Goal: Transaction & Acquisition: Purchase product/service

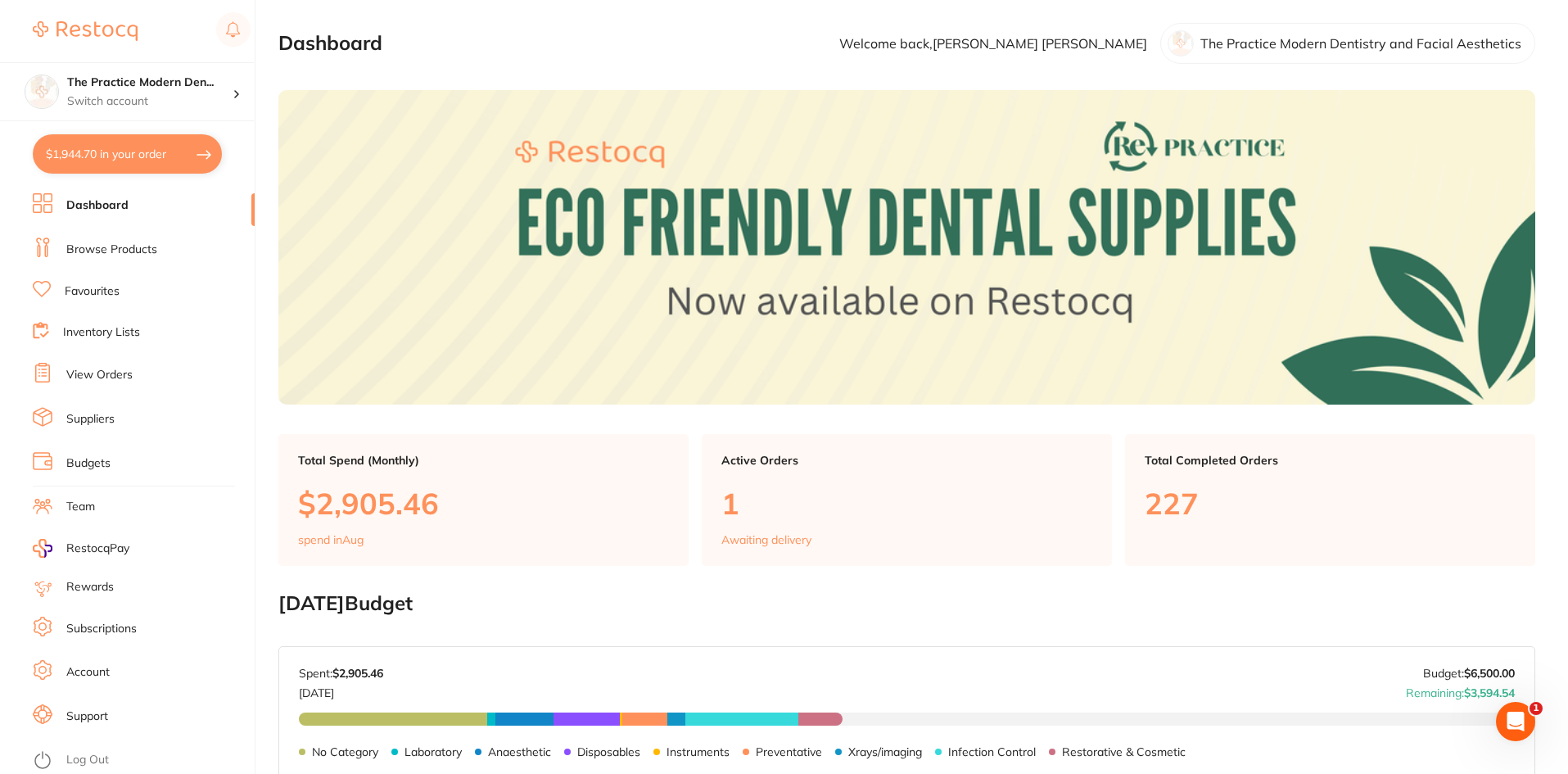
click at [118, 154] on button "$1,944.70 in your order" at bounding box center [127, 154] width 189 height 39
checkbox input "true"
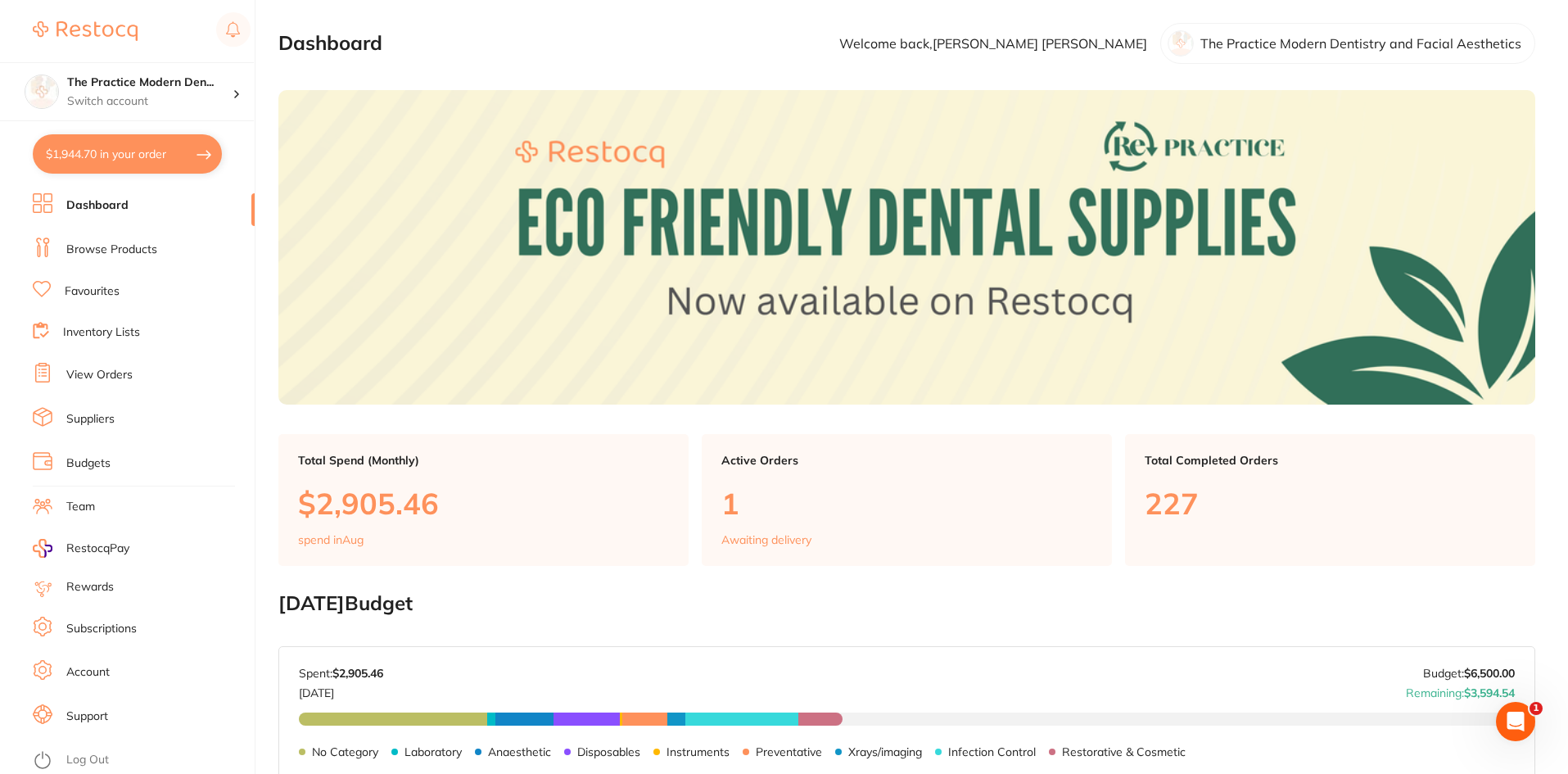
checkbox input "true"
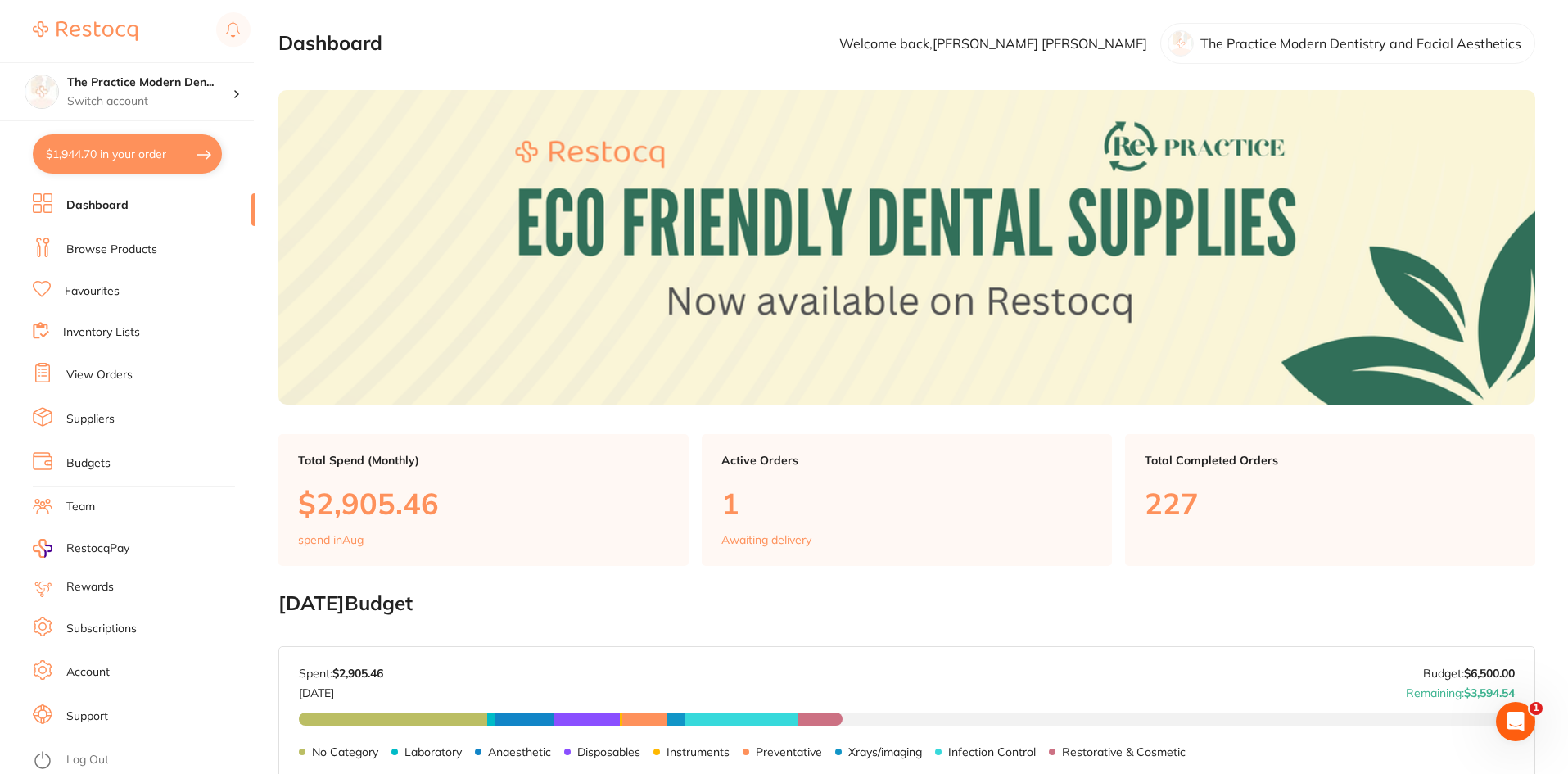
checkbox input "true"
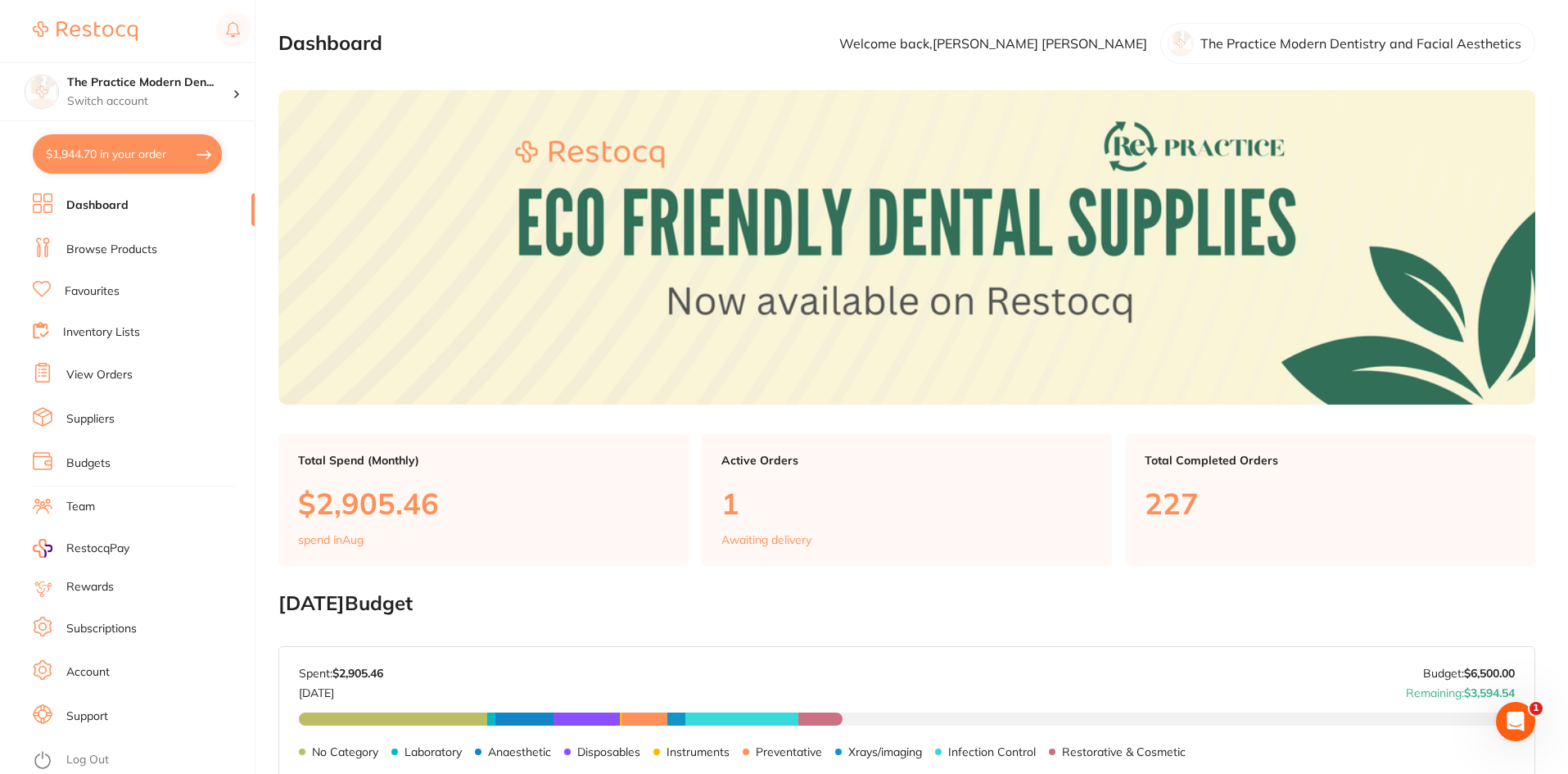
checkbox input "true"
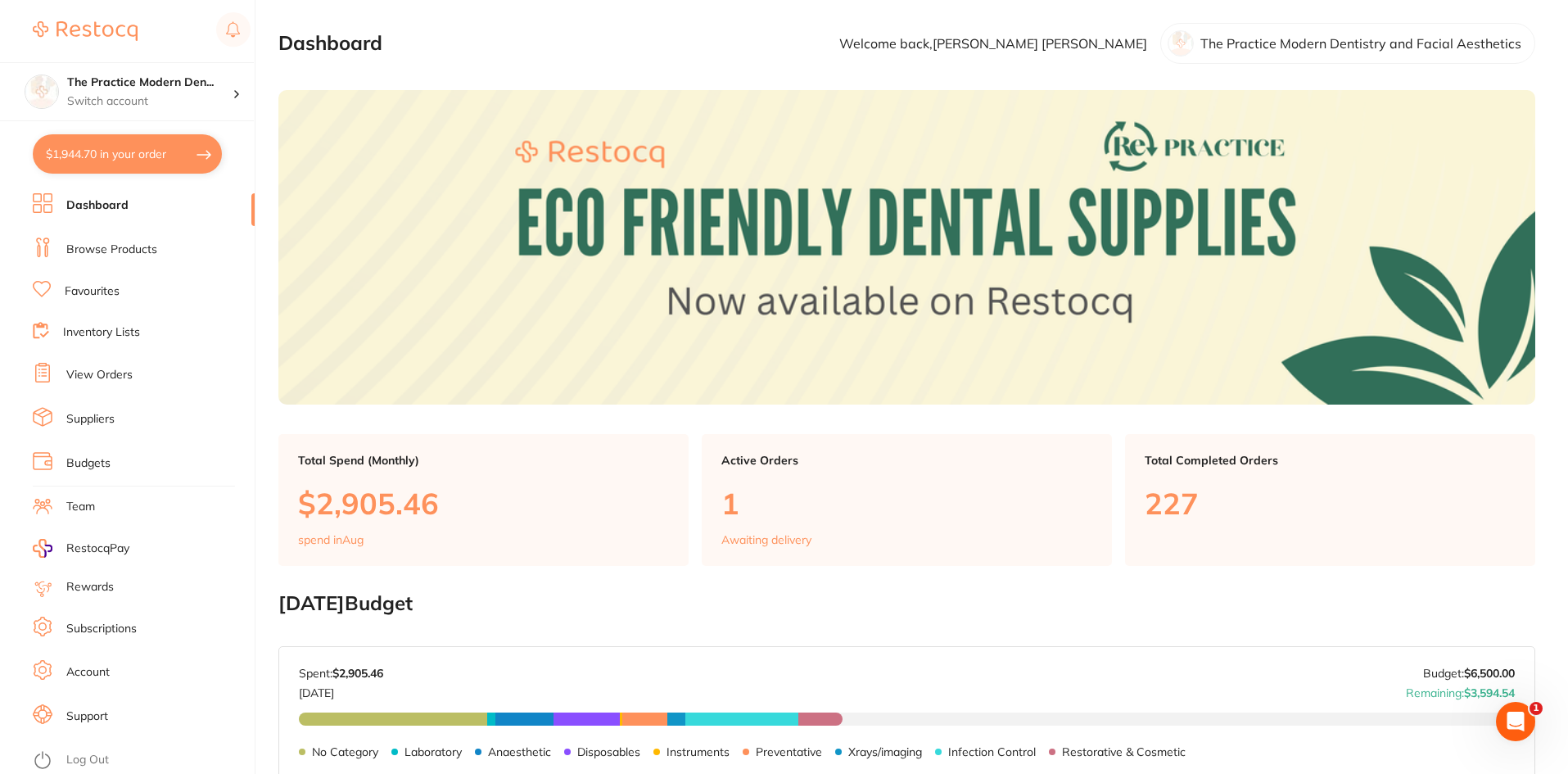
checkbox input "true"
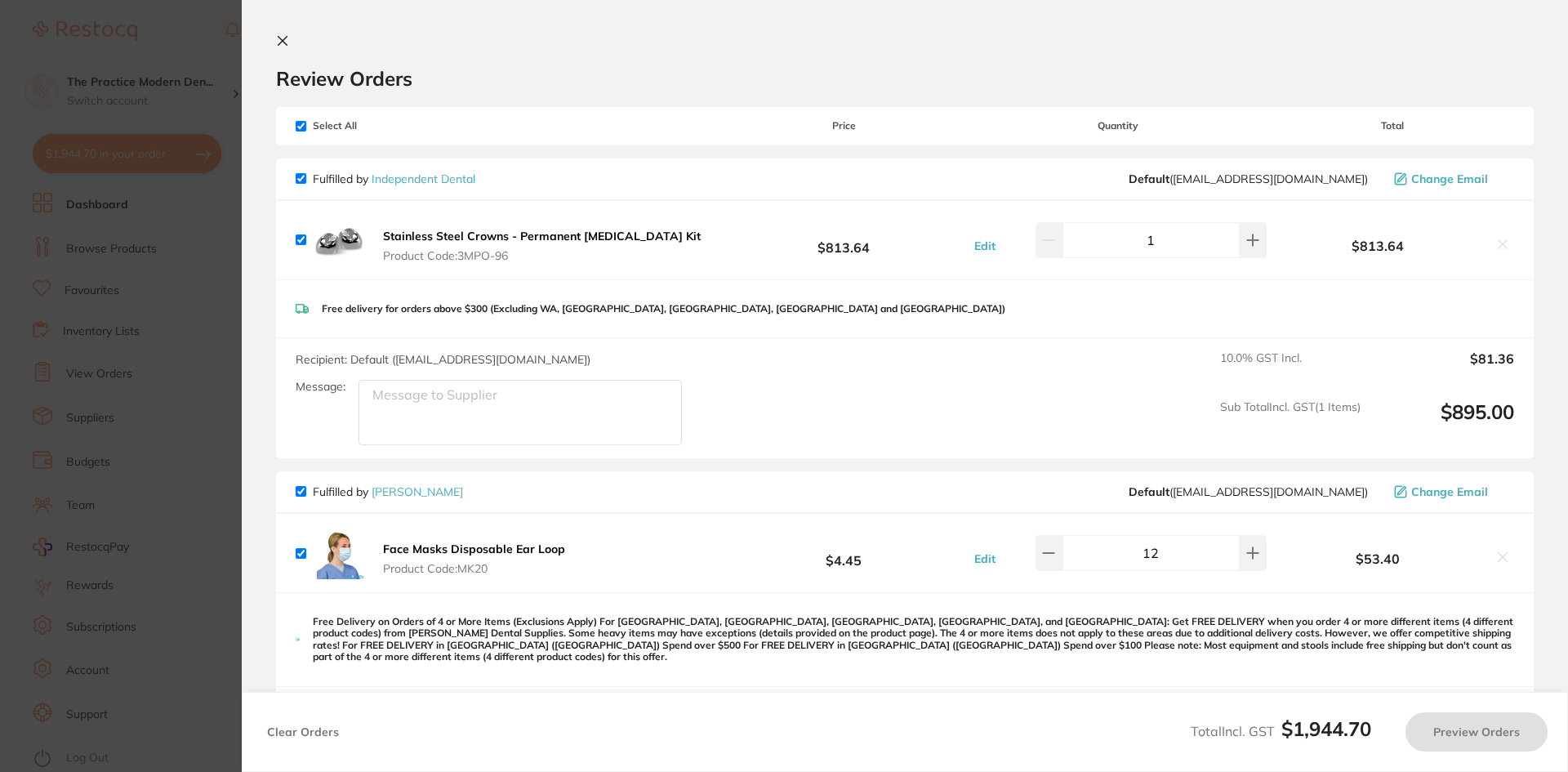
click at [167, 279] on section "Update RRP Set your pre negotiated price for this item. Item Agreed RRP (excl. …" at bounding box center [784, 386] width 1568 height 772
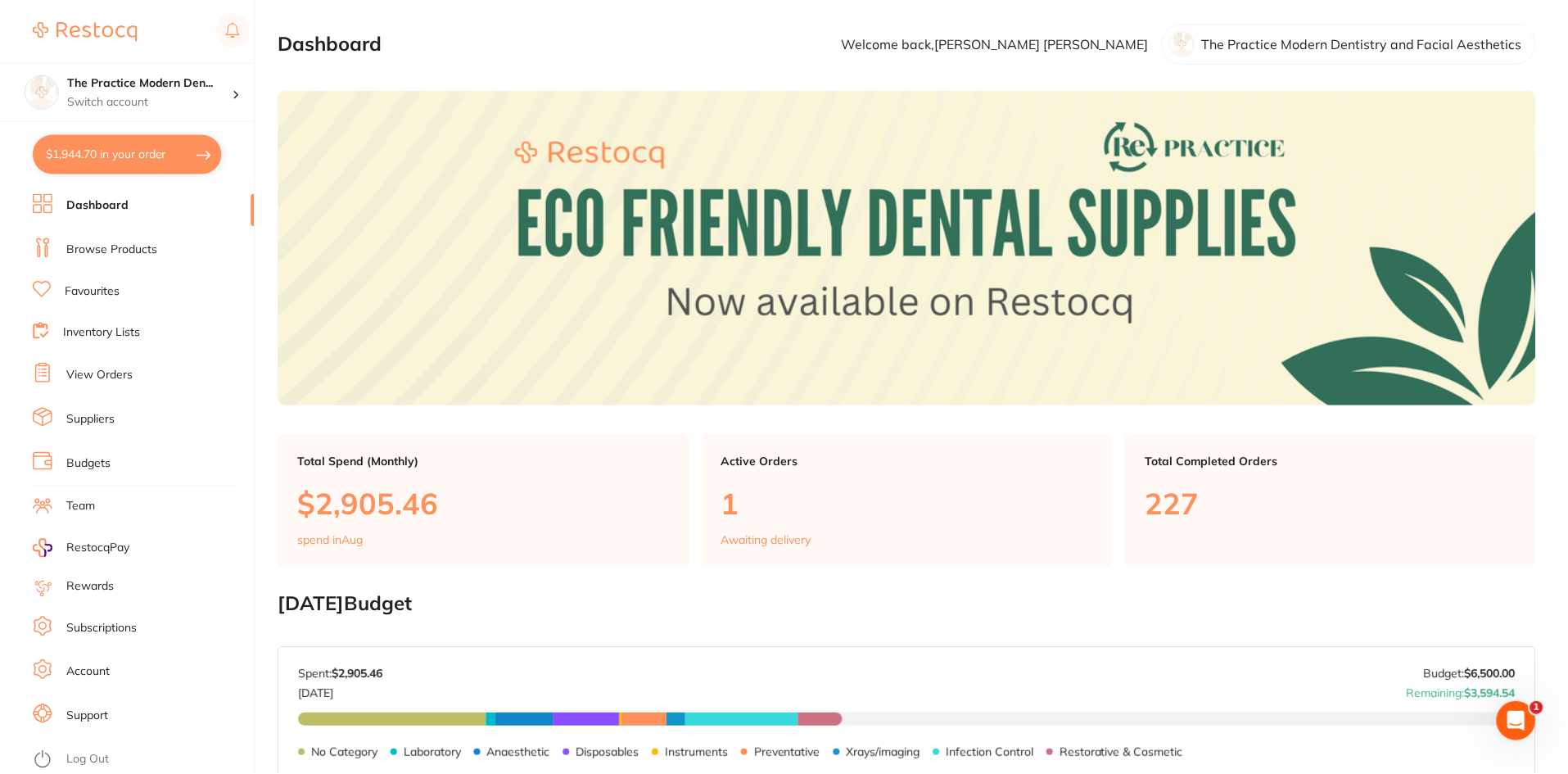
scroll to position [756, 0]
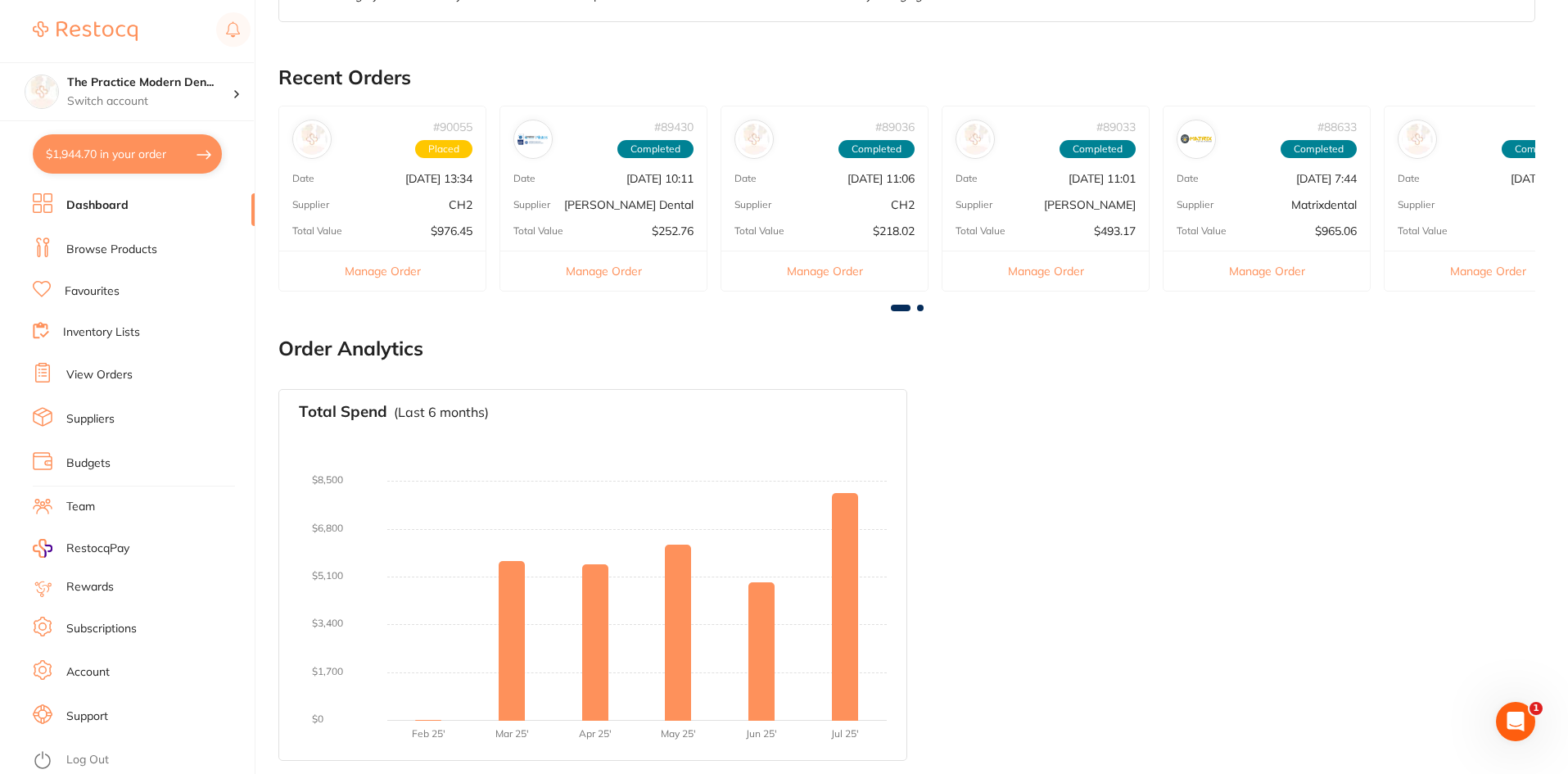
click at [114, 256] on link "Browse Products" at bounding box center [111, 249] width 91 height 17
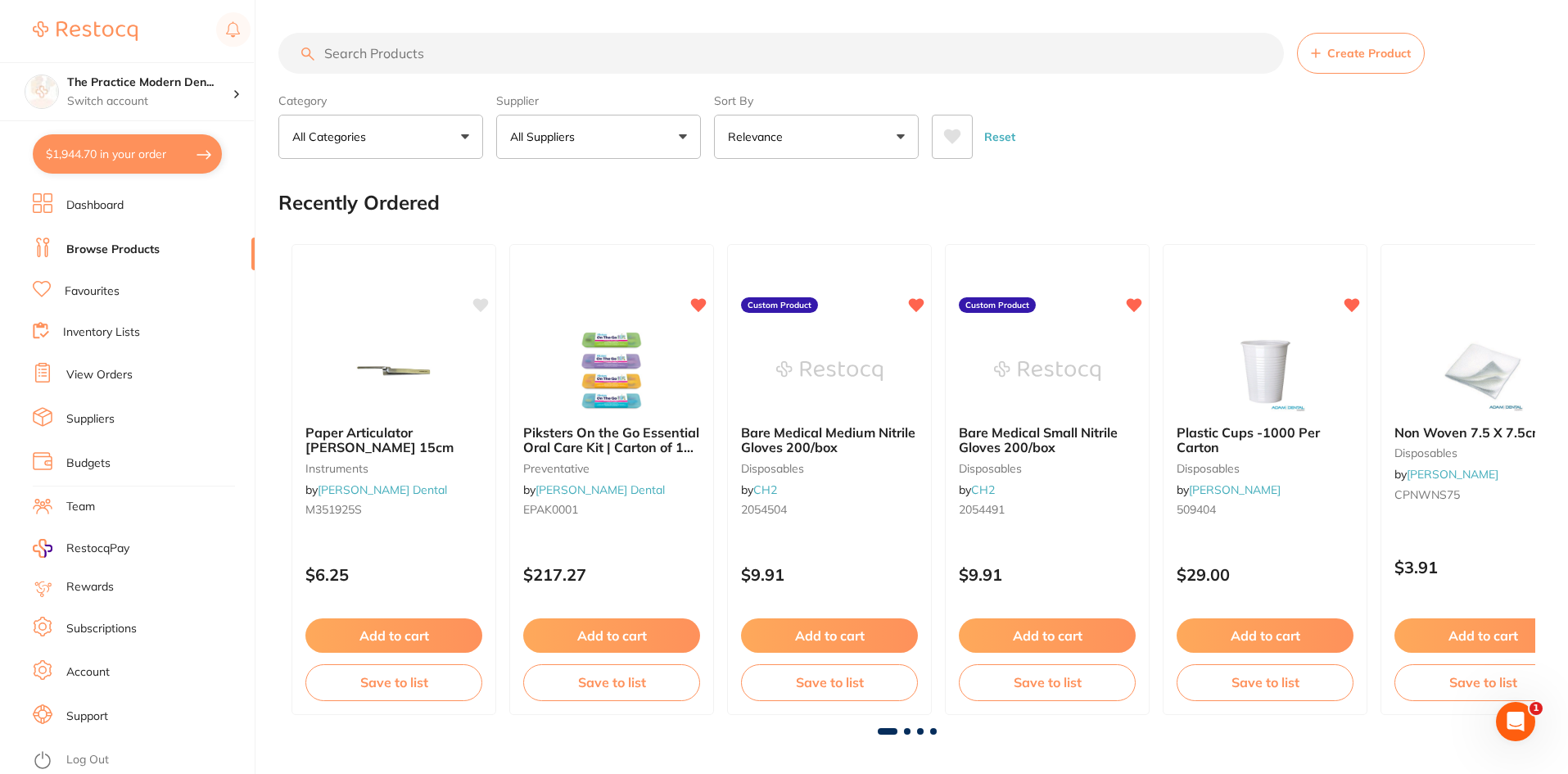
click at [485, 52] on input "search" at bounding box center [781, 53] width 1005 height 41
type input "orotol"
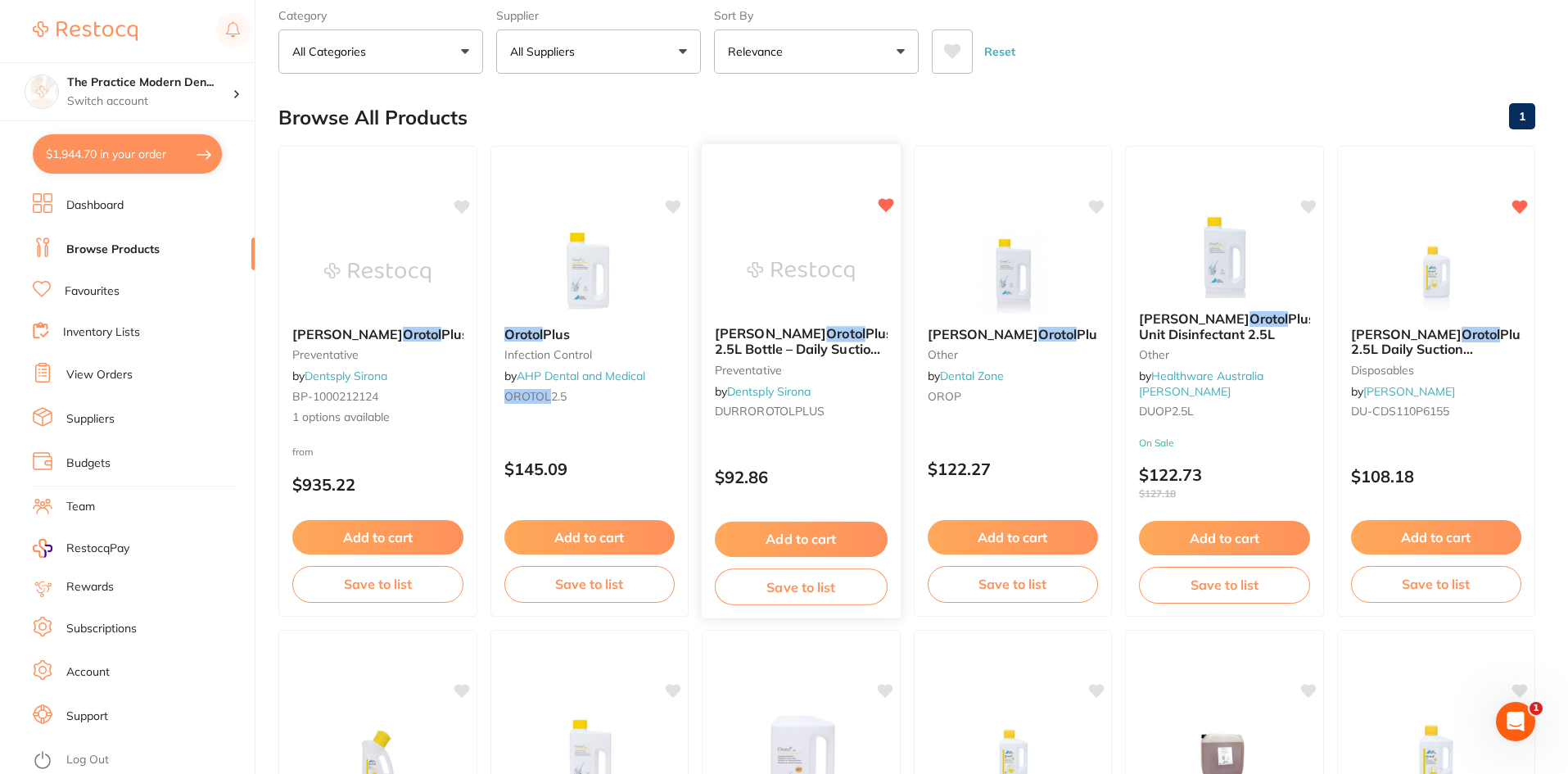
scroll to position [82, 0]
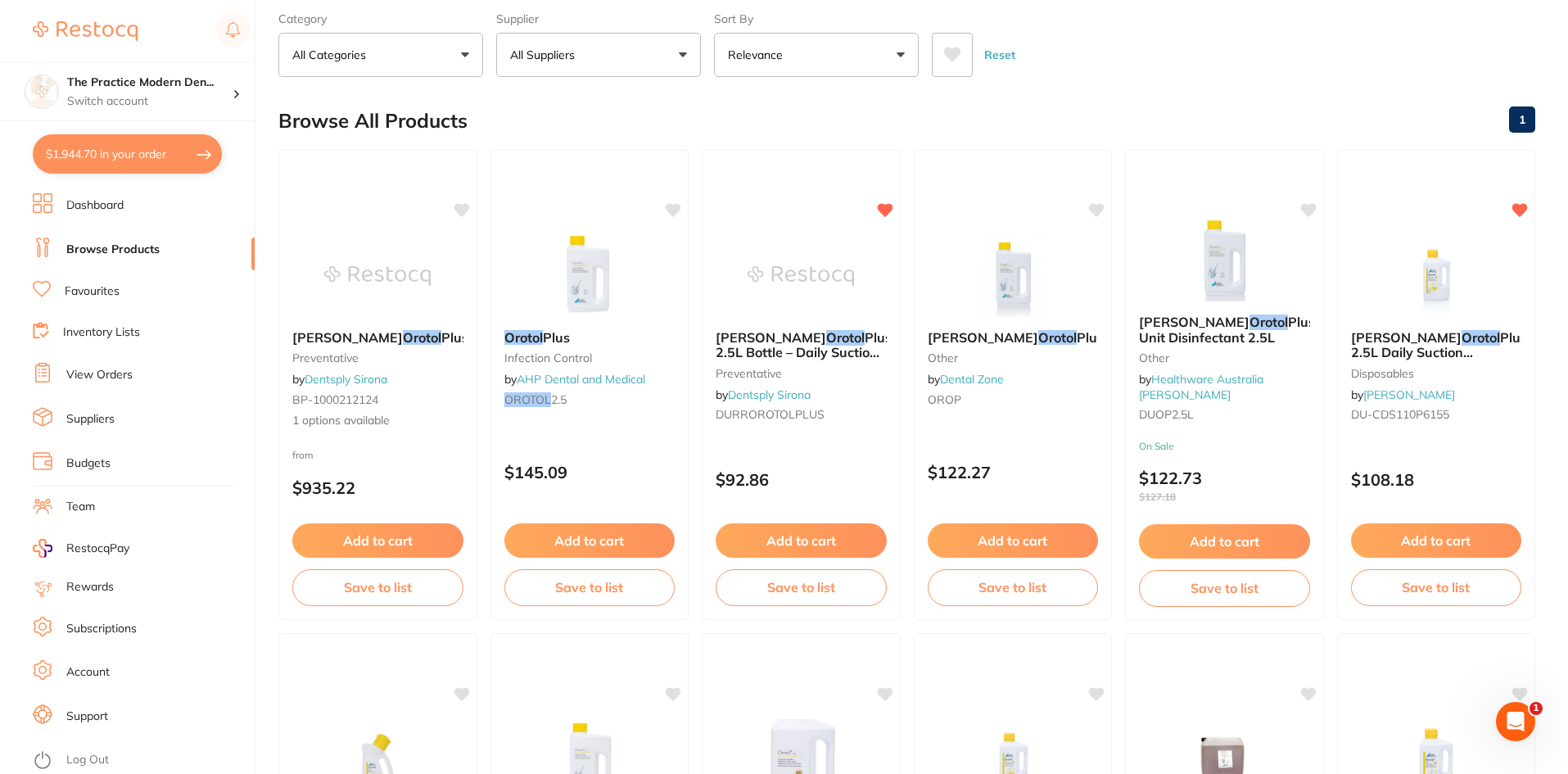
click at [956, 46] on icon at bounding box center [952, 54] width 18 height 17
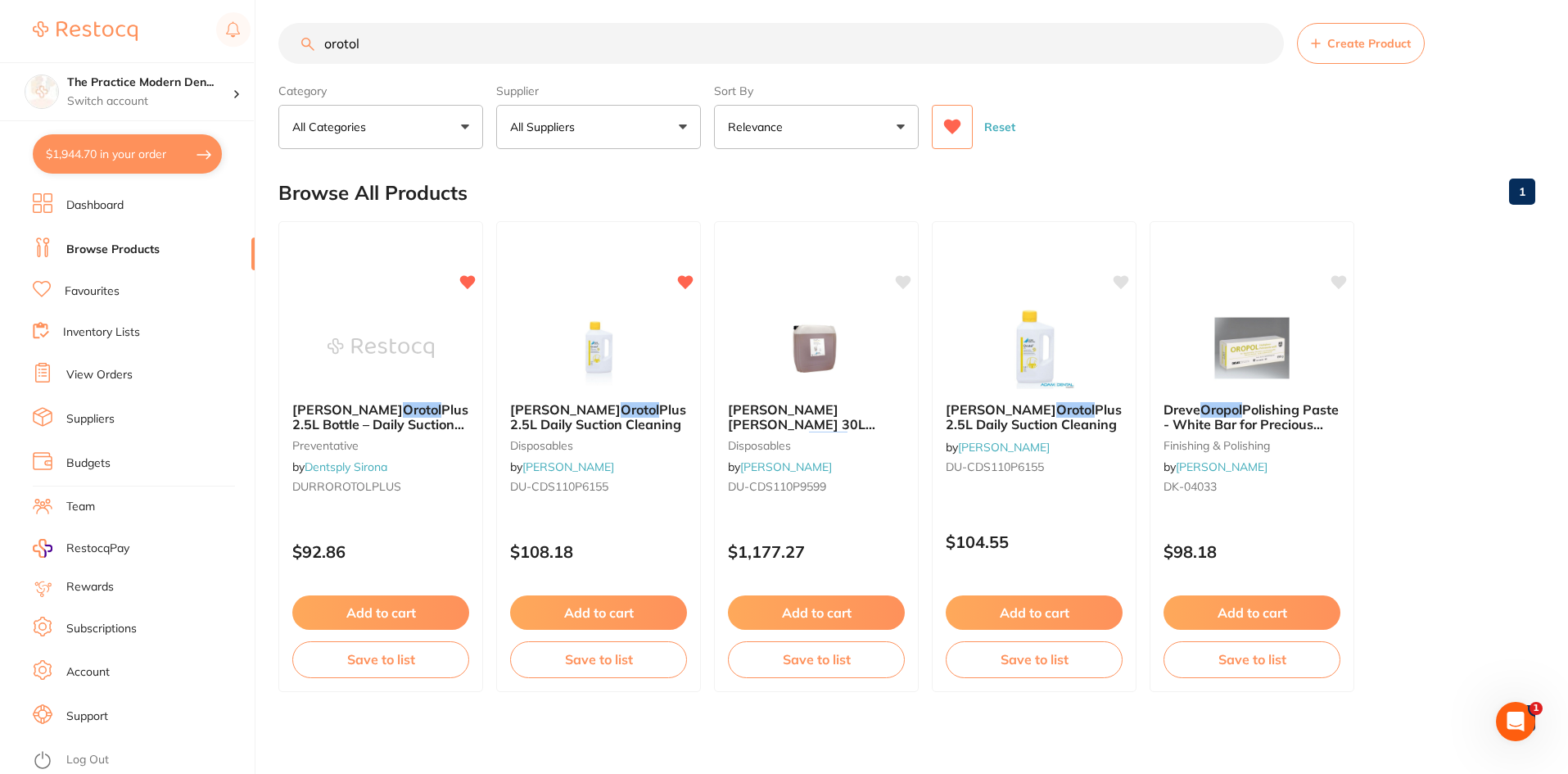
scroll to position [13, 0]
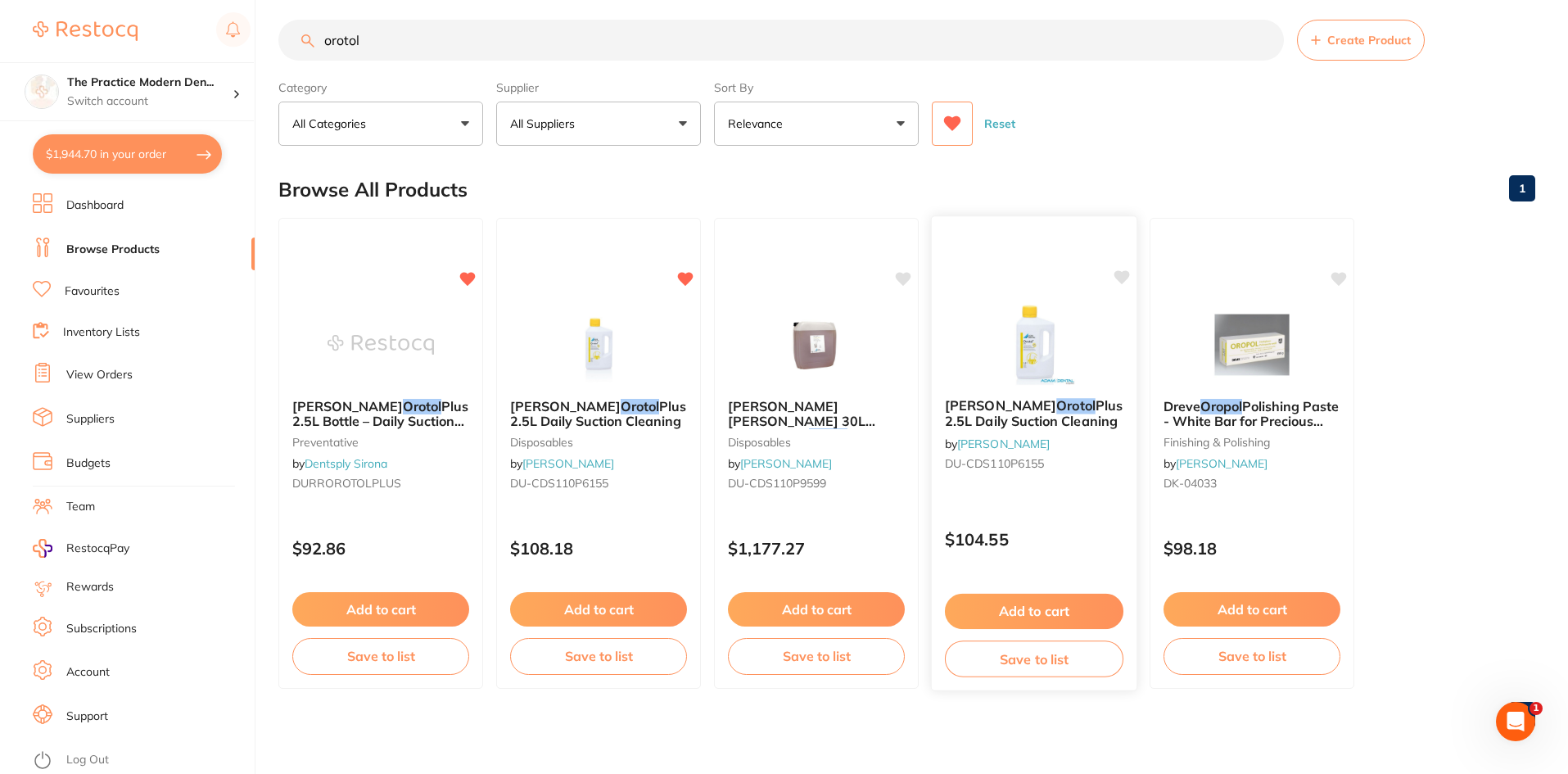
click at [1026, 611] on button "Add to cart" at bounding box center [1034, 612] width 178 height 35
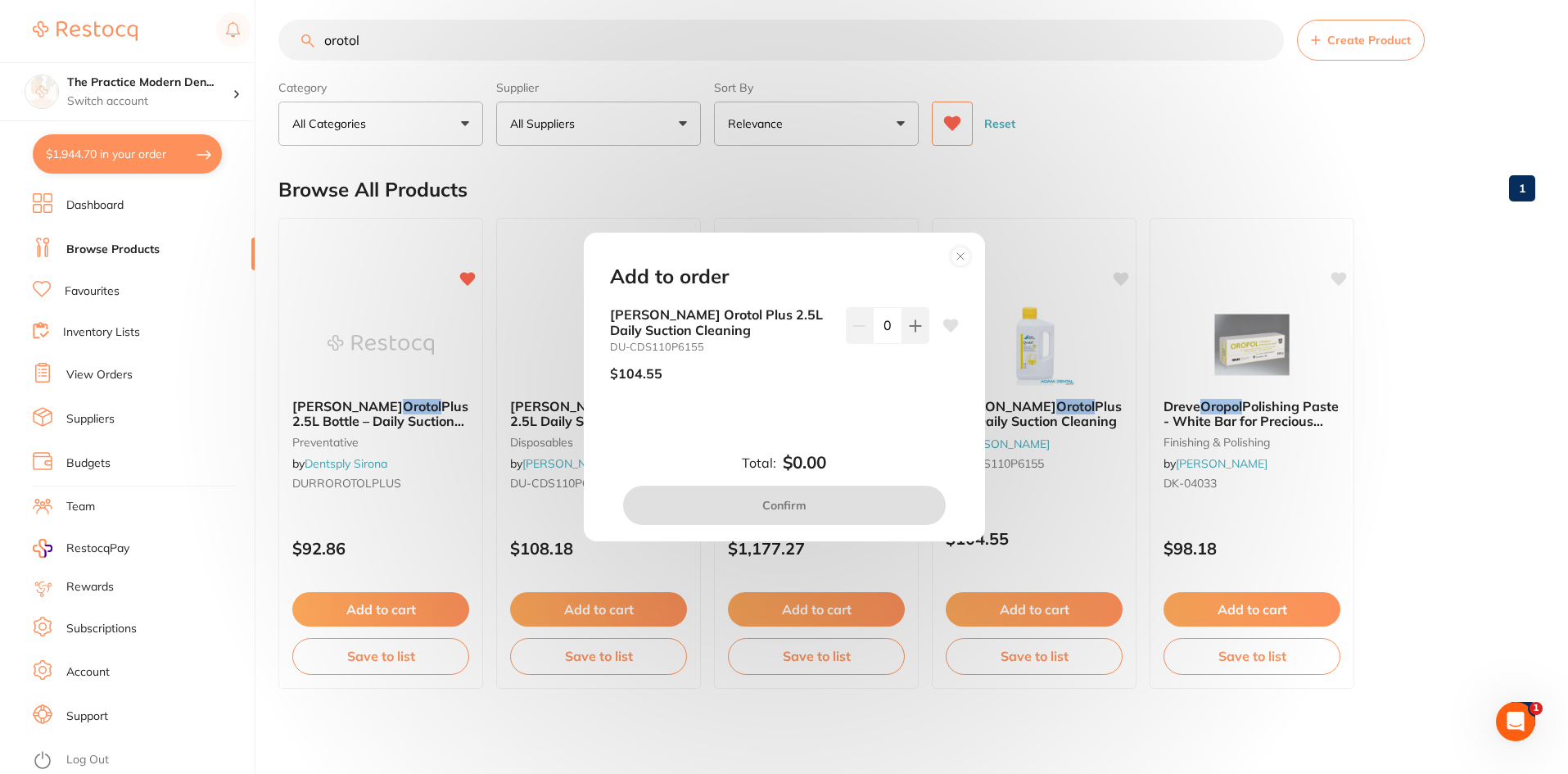
scroll to position [0, 0]
click at [912, 323] on icon at bounding box center [914, 325] width 13 height 13
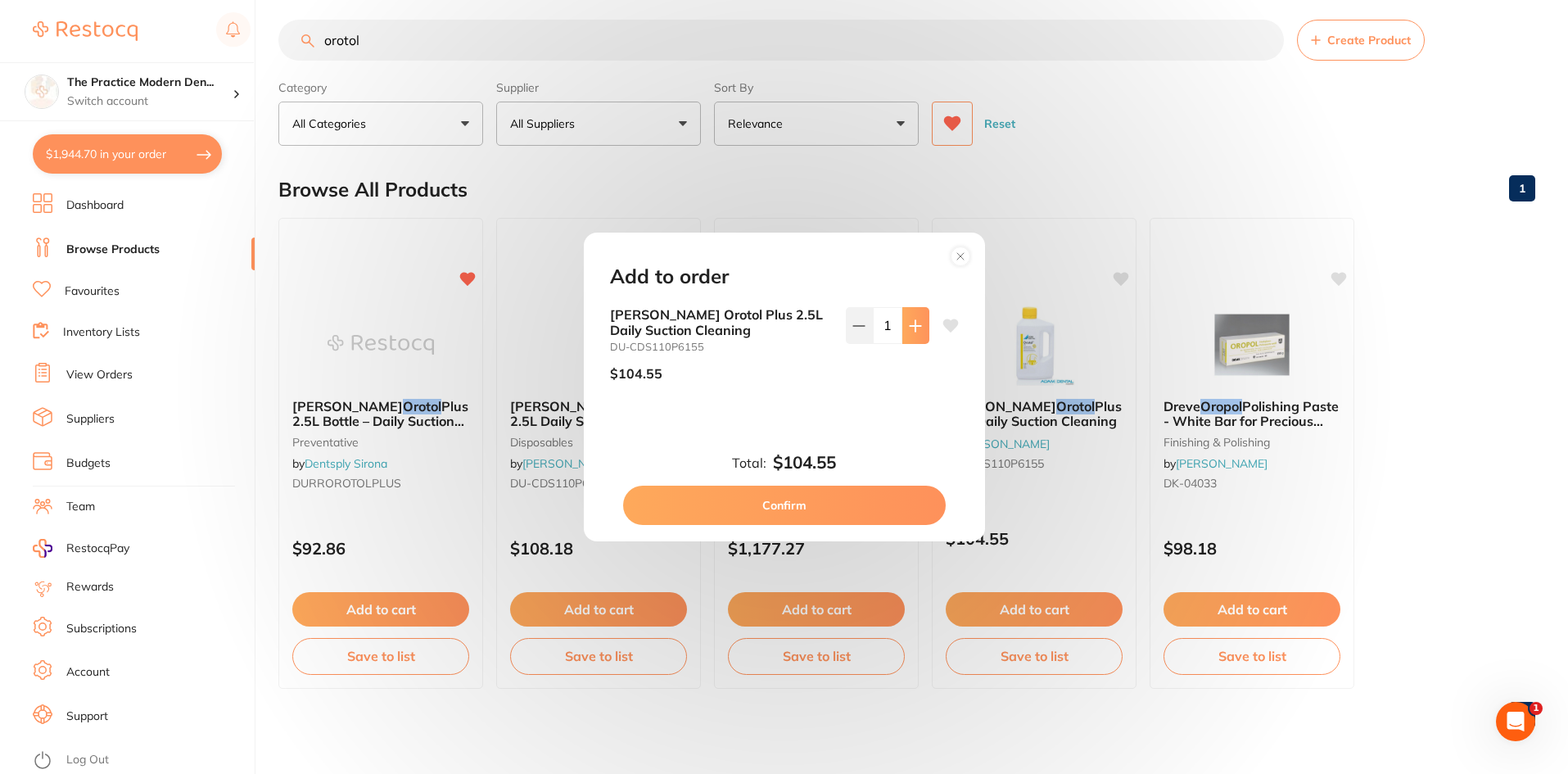
click at [912, 323] on icon at bounding box center [914, 325] width 13 height 13
click at [848, 339] on button at bounding box center [858, 325] width 27 height 36
type input "1"
click at [846, 498] on button "Confirm" at bounding box center [784, 505] width 323 height 39
checkbox input "false"
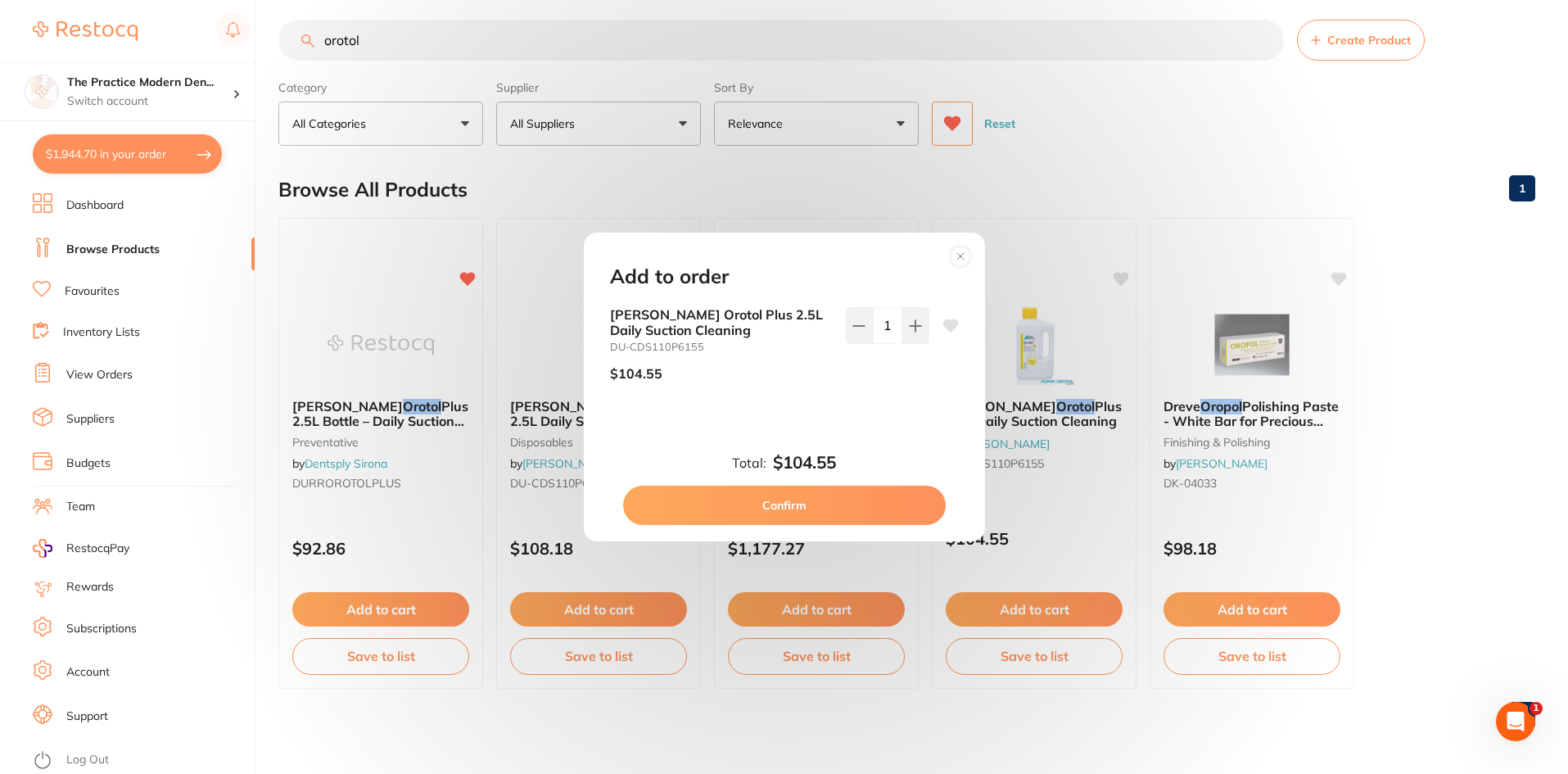
checkbox input "false"
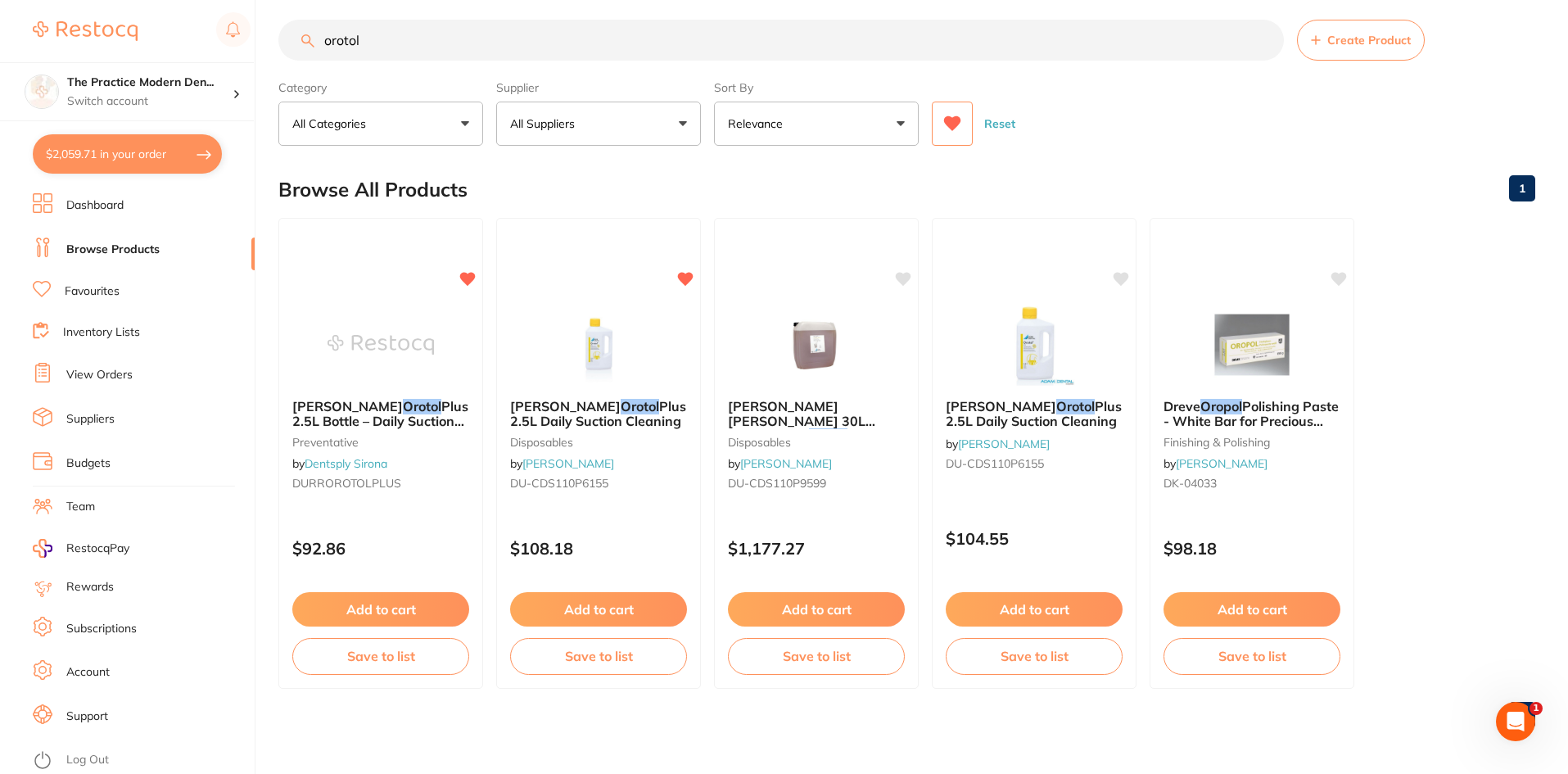
click at [789, 41] on input "orotol" at bounding box center [781, 40] width 1005 height 41
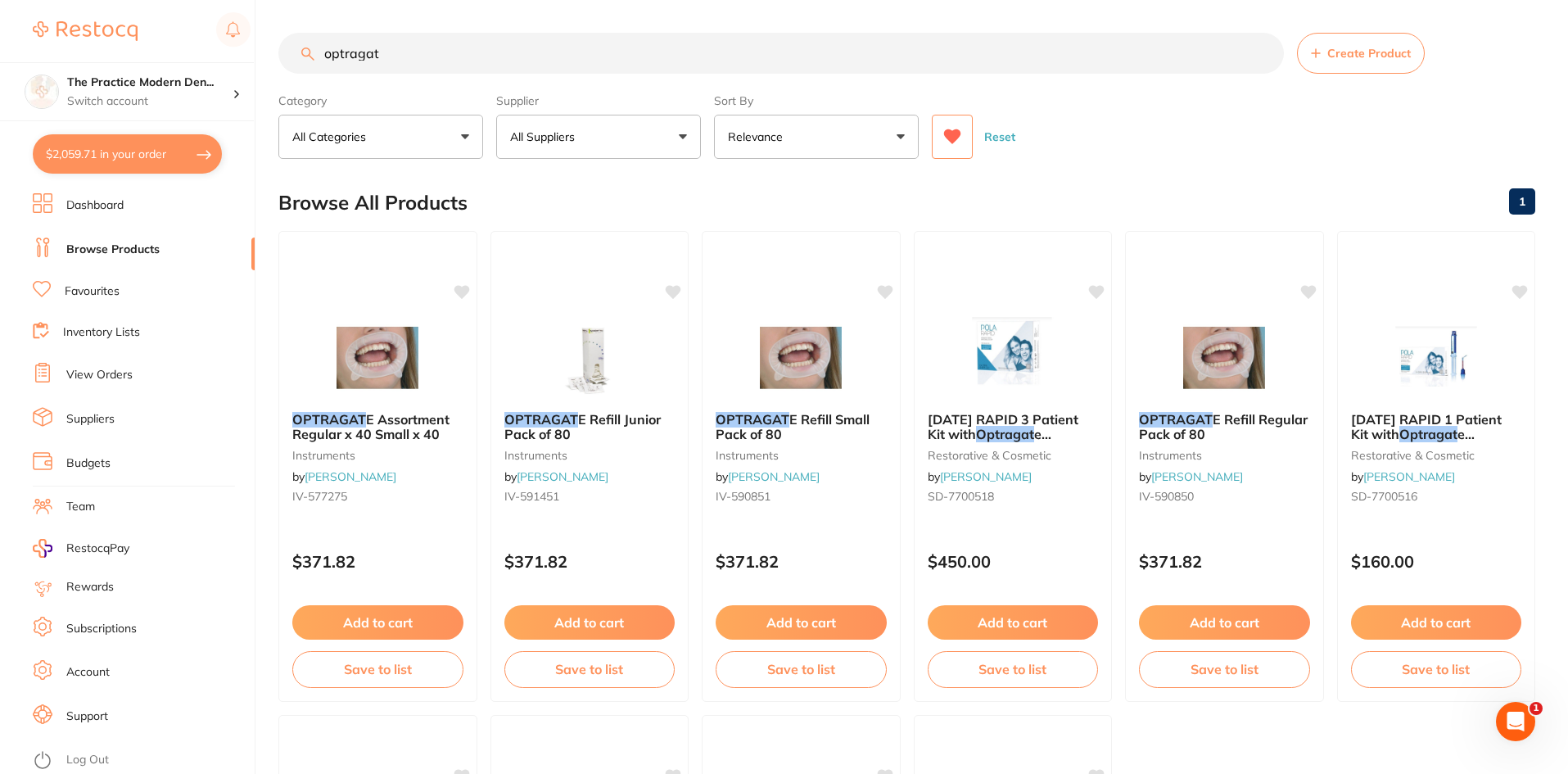
click at [949, 136] on icon at bounding box center [952, 136] width 17 height 15
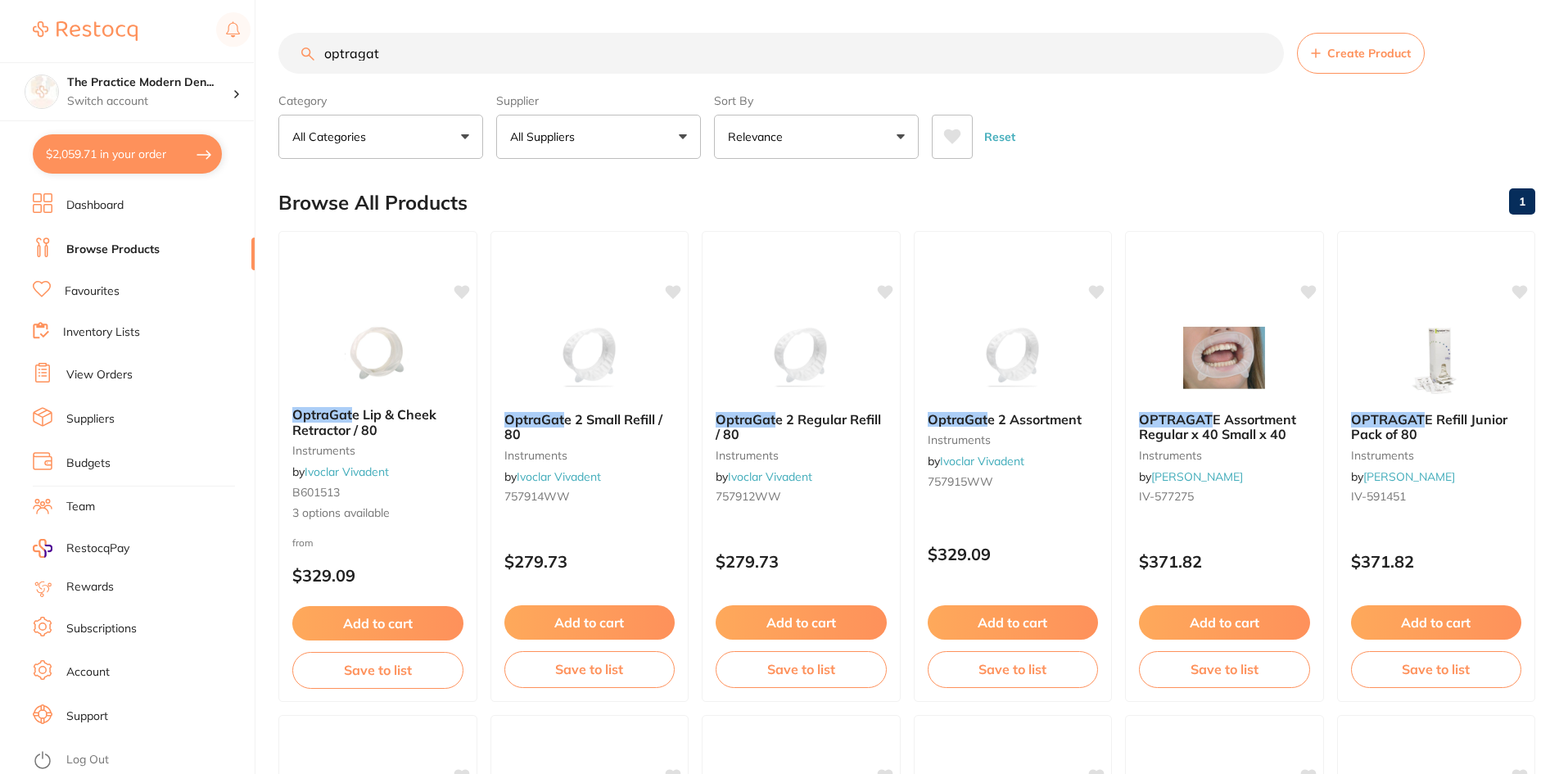
click at [520, 54] on input "optragat" at bounding box center [781, 53] width 1005 height 41
drag, startPoint x: 412, startPoint y: 66, endPoint x: 319, endPoint y: 41, distance: 96.3
click at [319, 38] on input "optragate" at bounding box center [781, 53] width 1005 height 41
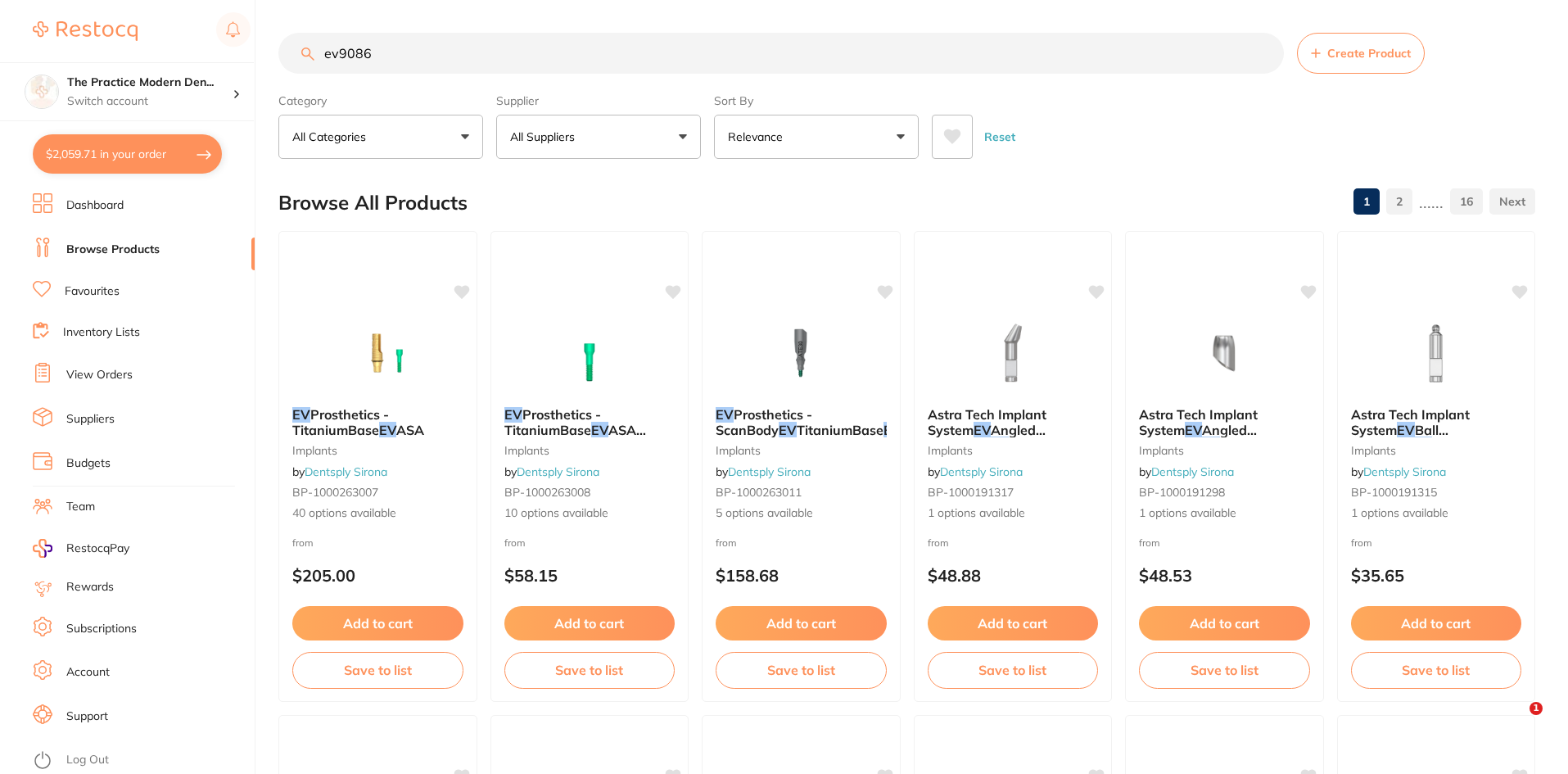
type input "ev9086"
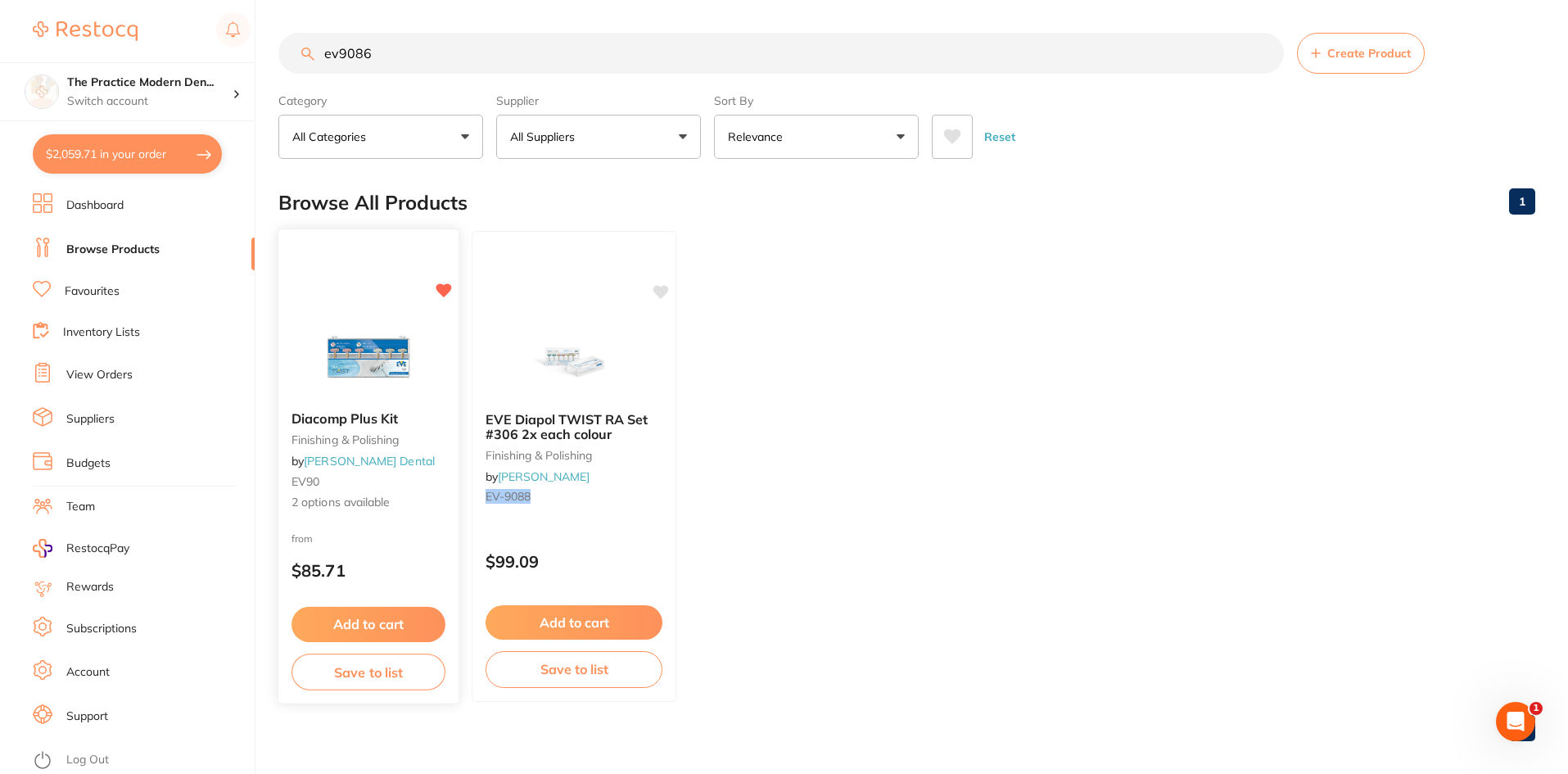
click at [363, 610] on button "Add to cart" at bounding box center [368, 624] width 154 height 35
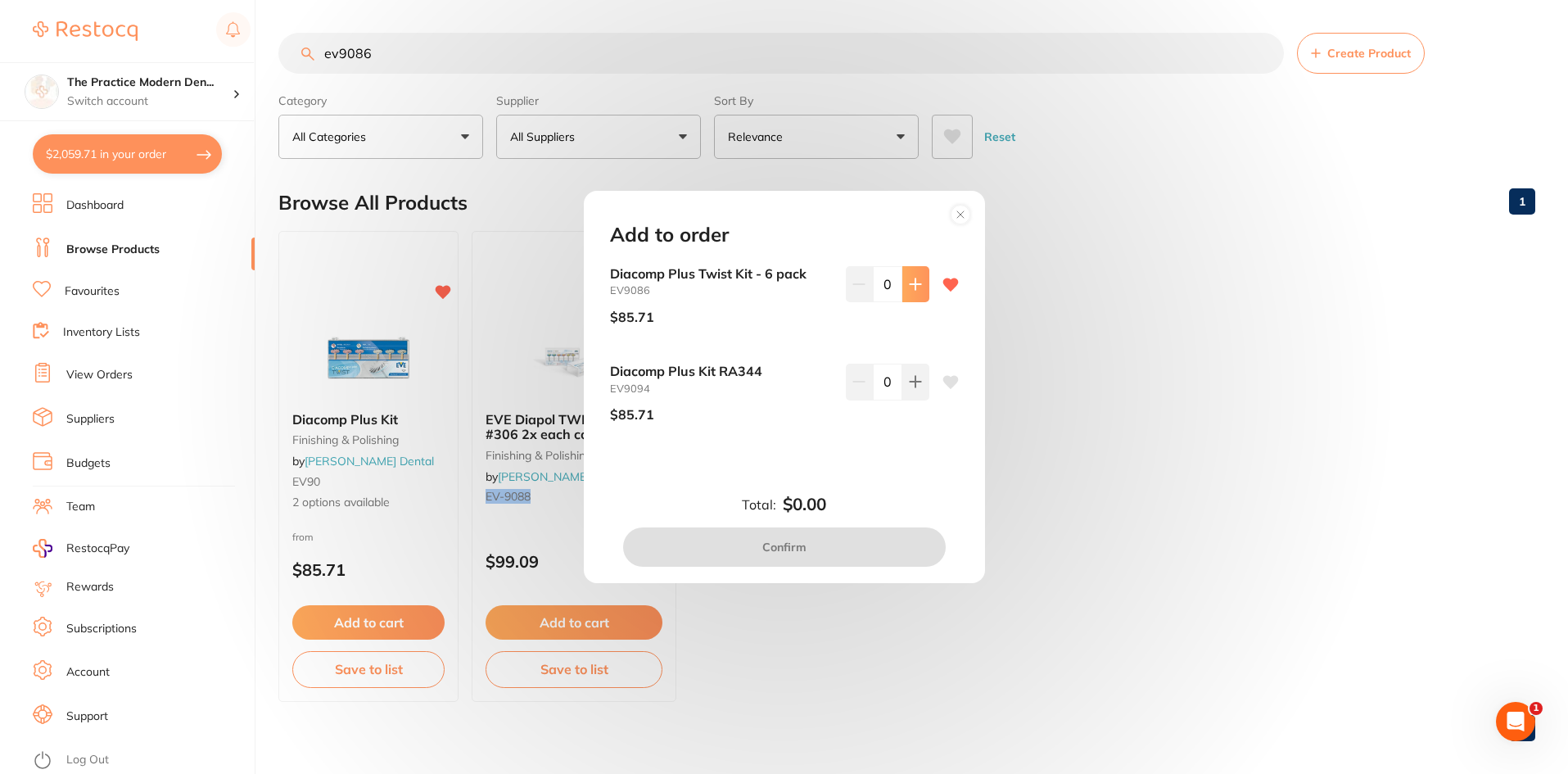
click at [922, 290] on button at bounding box center [914, 284] width 27 height 36
type input "1"
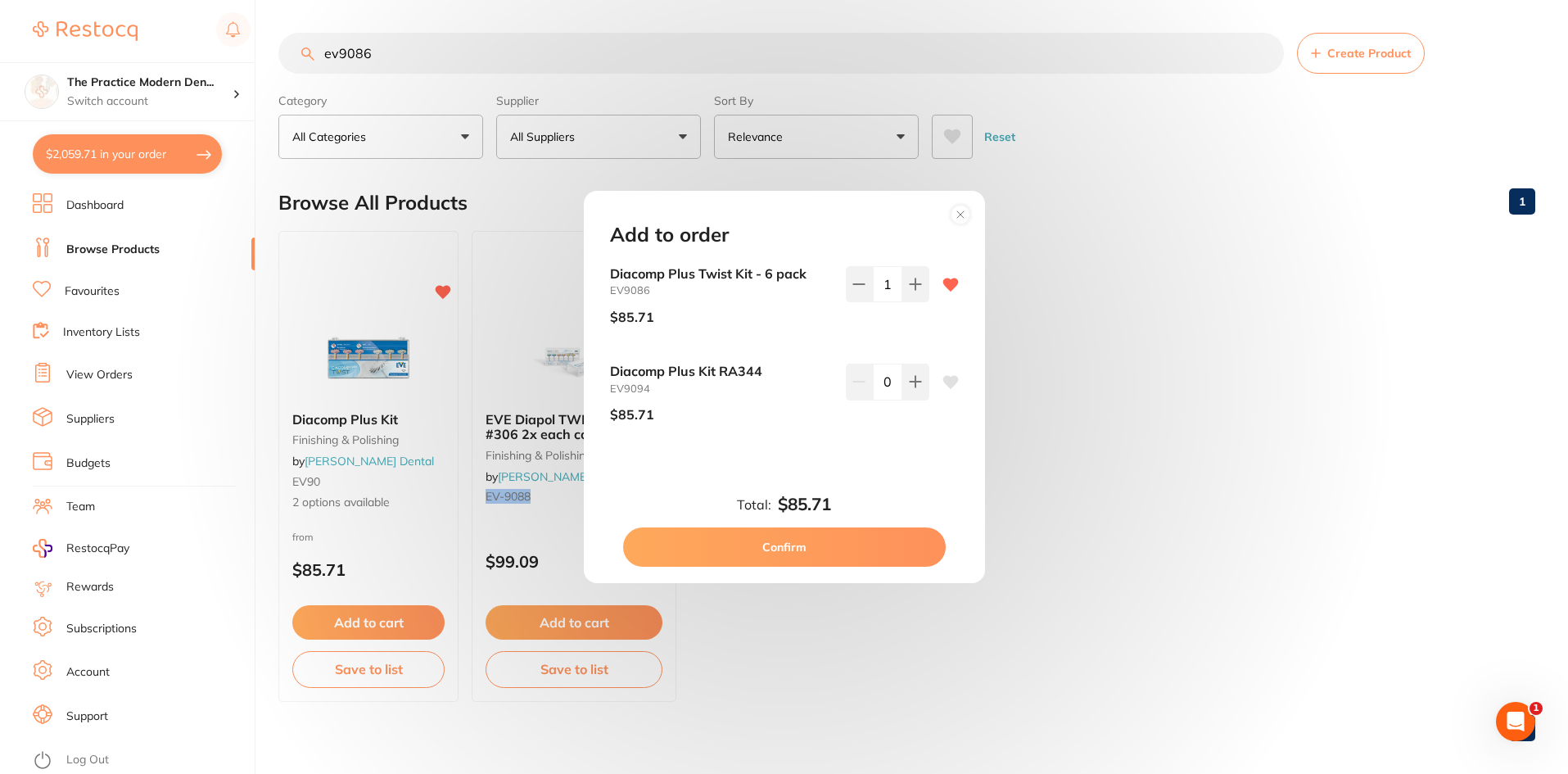
click at [792, 546] on button "Confirm" at bounding box center [784, 548] width 323 height 39
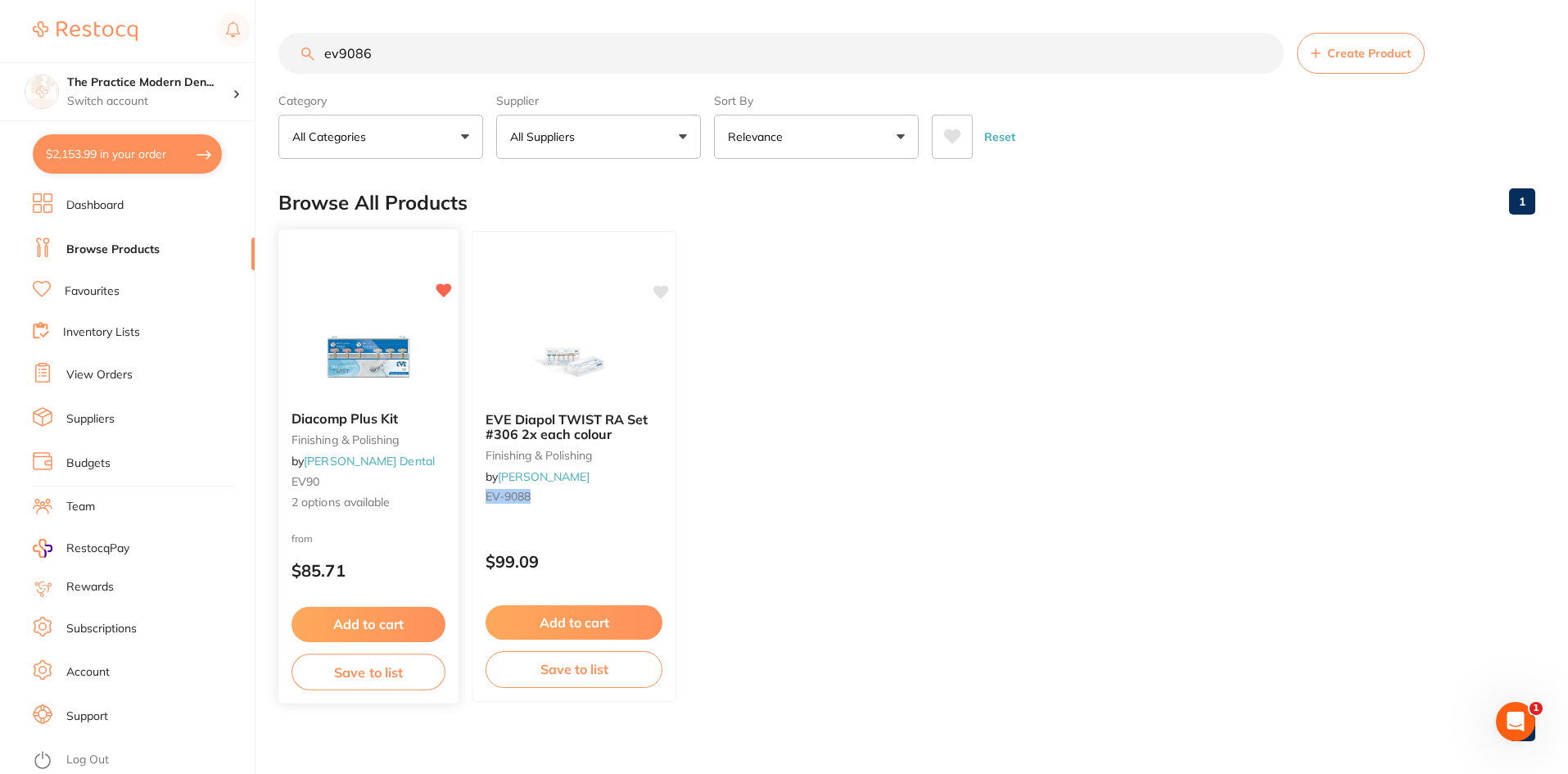
click at [385, 358] on img at bounding box center [367, 356] width 107 height 83
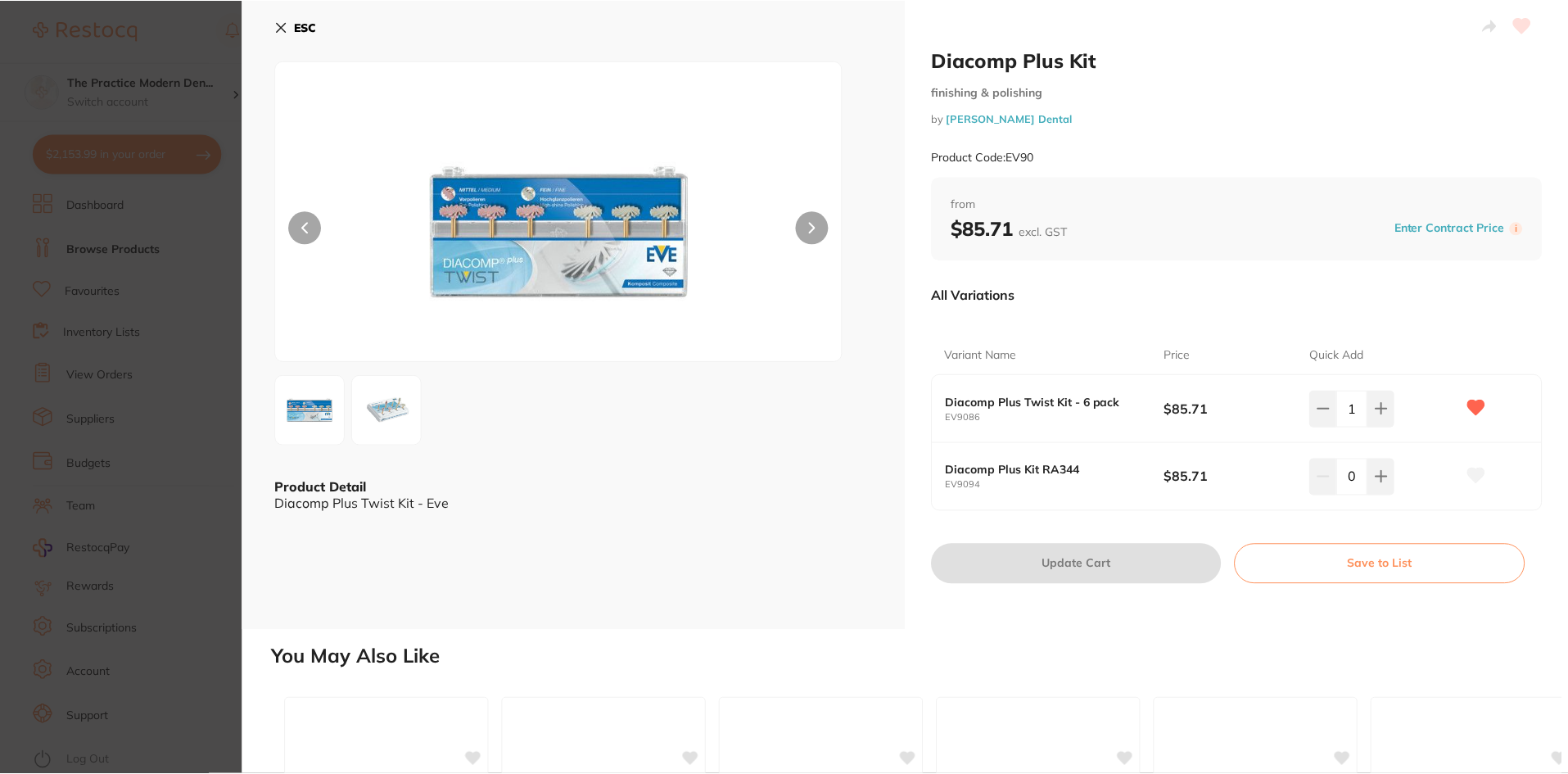
scroll to position [1, 0]
click at [387, 420] on img at bounding box center [387, 411] width 59 height 59
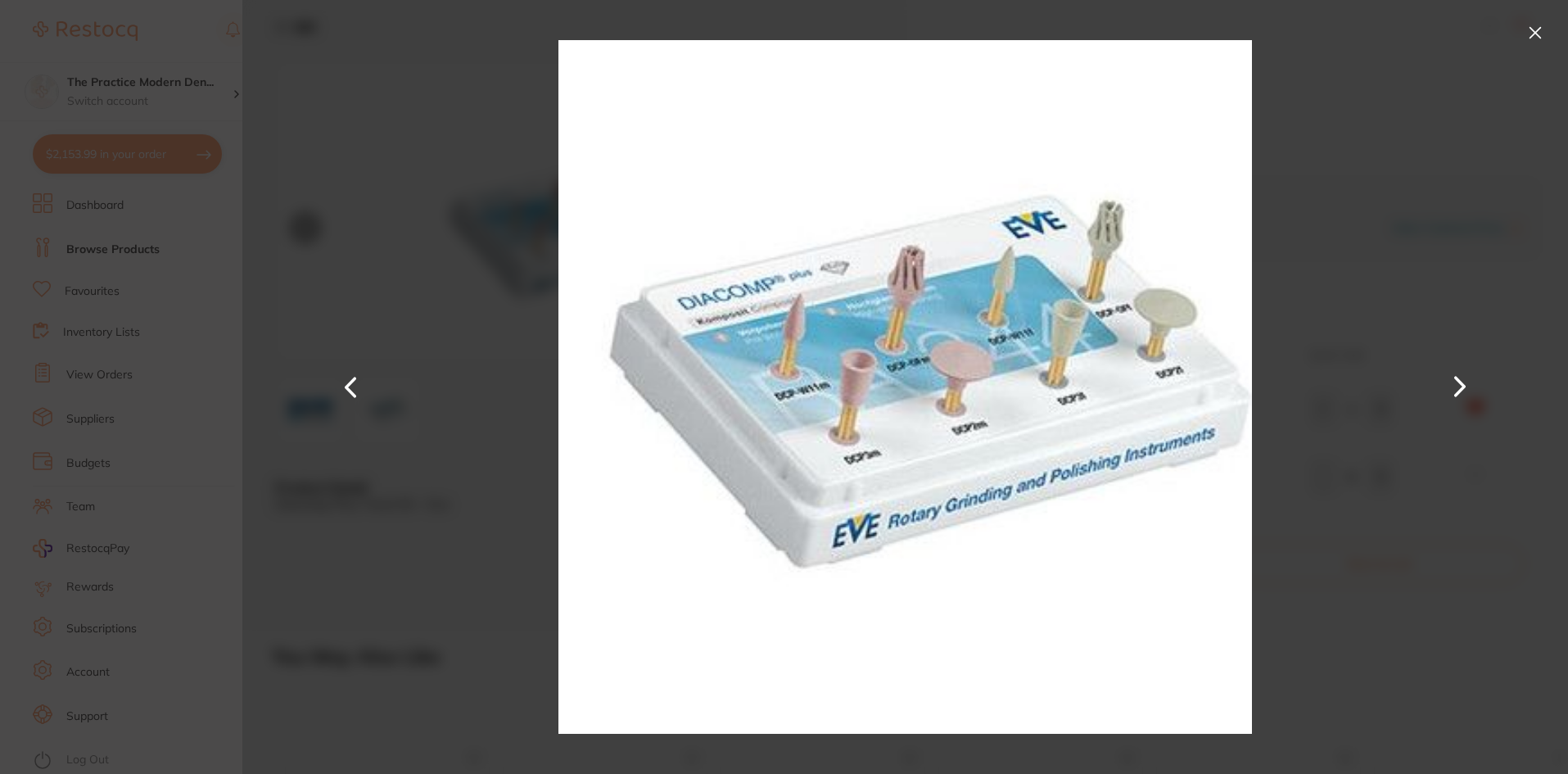
scroll to position [0, 0]
click at [426, 430] on div at bounding box center [905, 387] width 1325 height 774
click at [1537, 31] on button at bounding box center [1535, 32] width 27 height 27
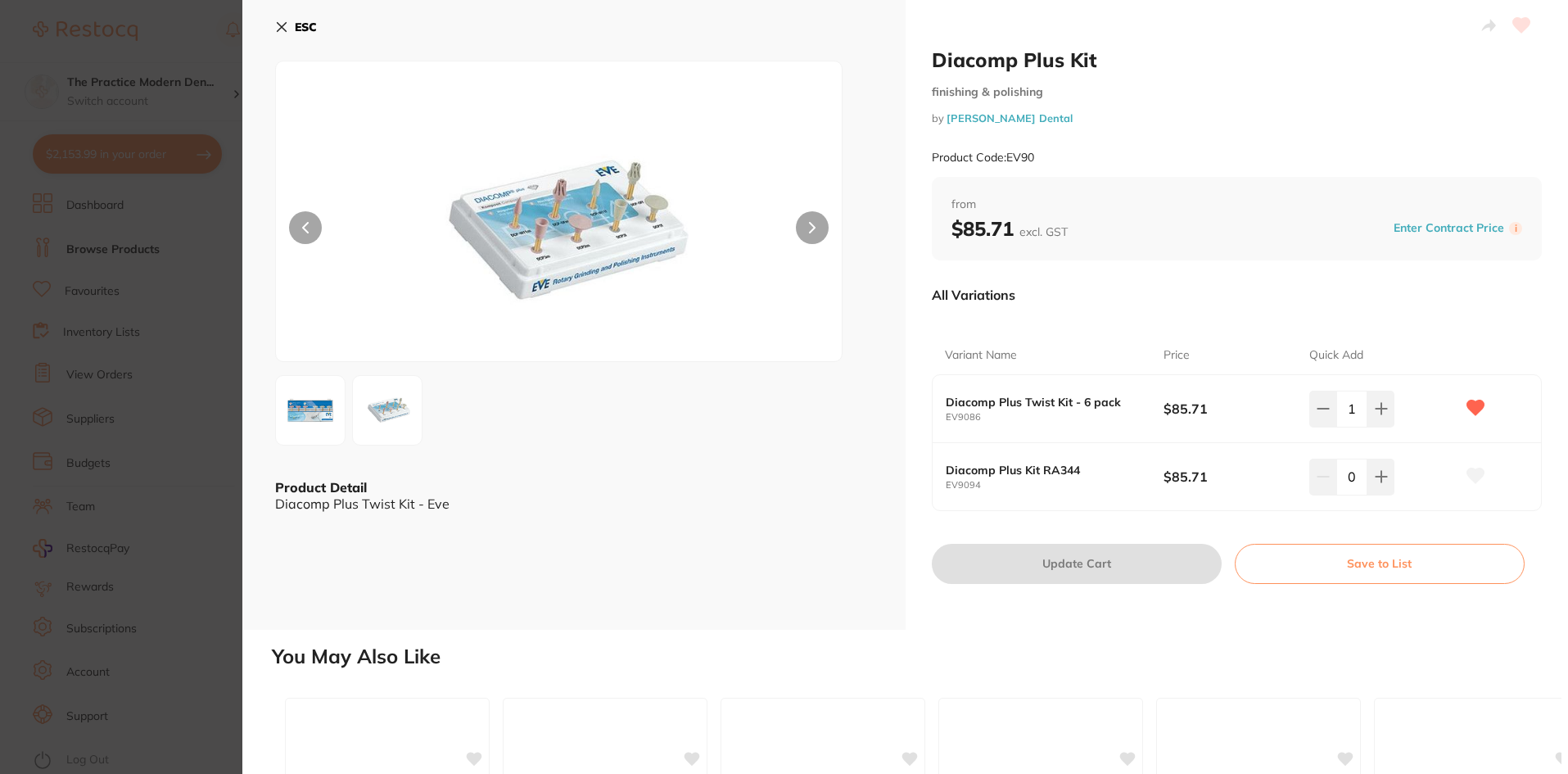
click at [289, 21] on button "ESC" at bounding box center [295, 27] width 41 height 28
